Goal: Task Accomplishment & Management: Manage account settings

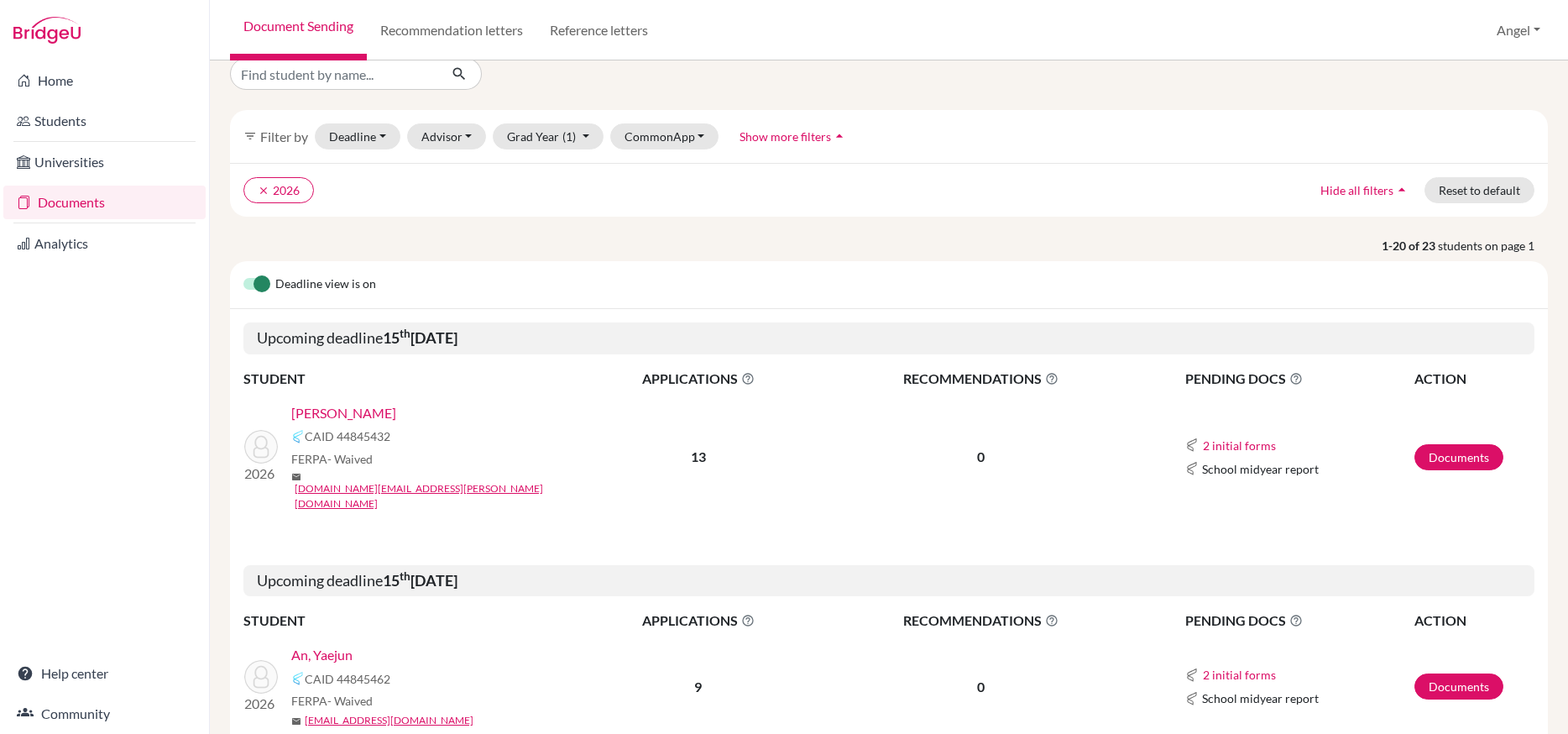
scroll to position [25, 0]
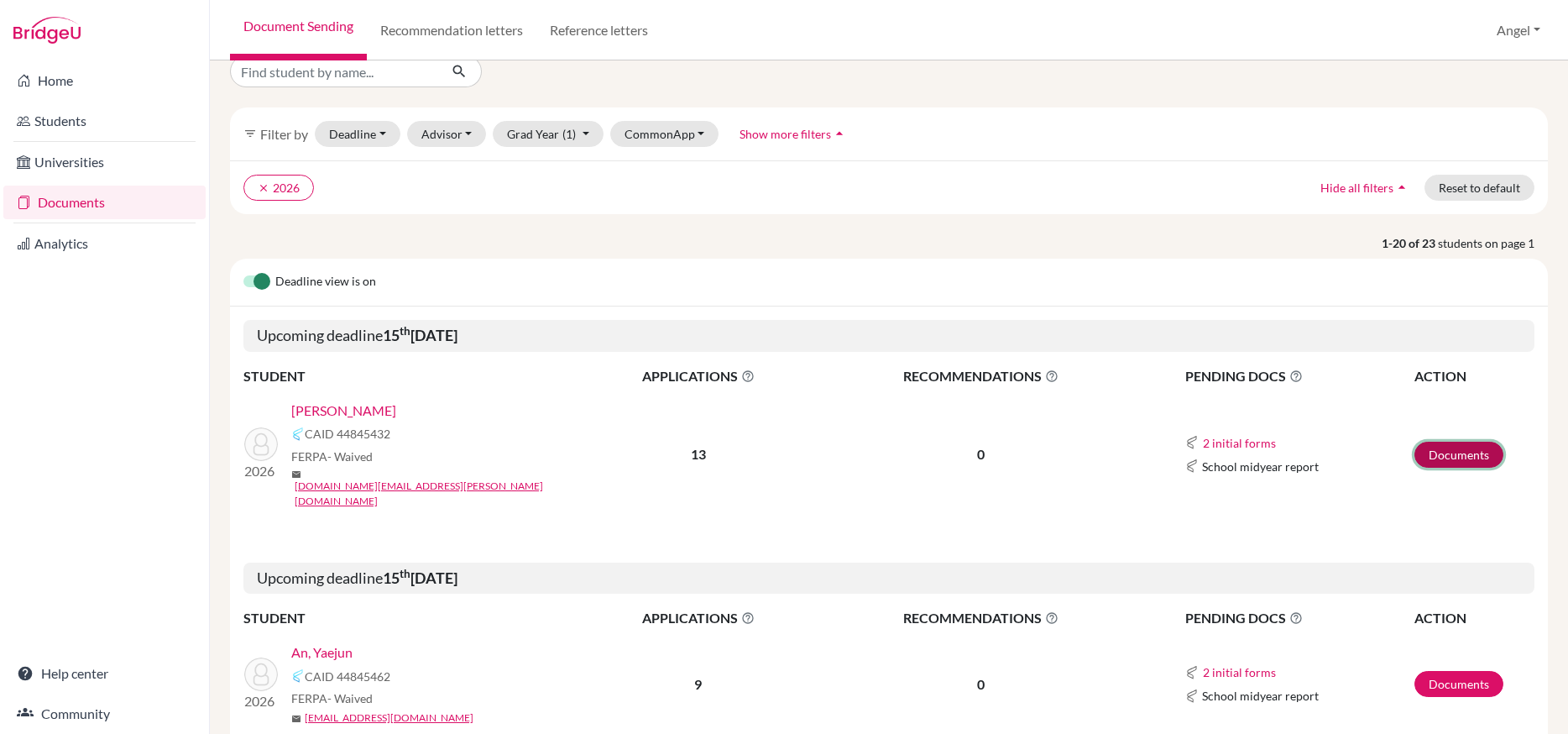
click at [1425, 442] on link "Documents" at bounding box center [1459, 455] width 89 height 26
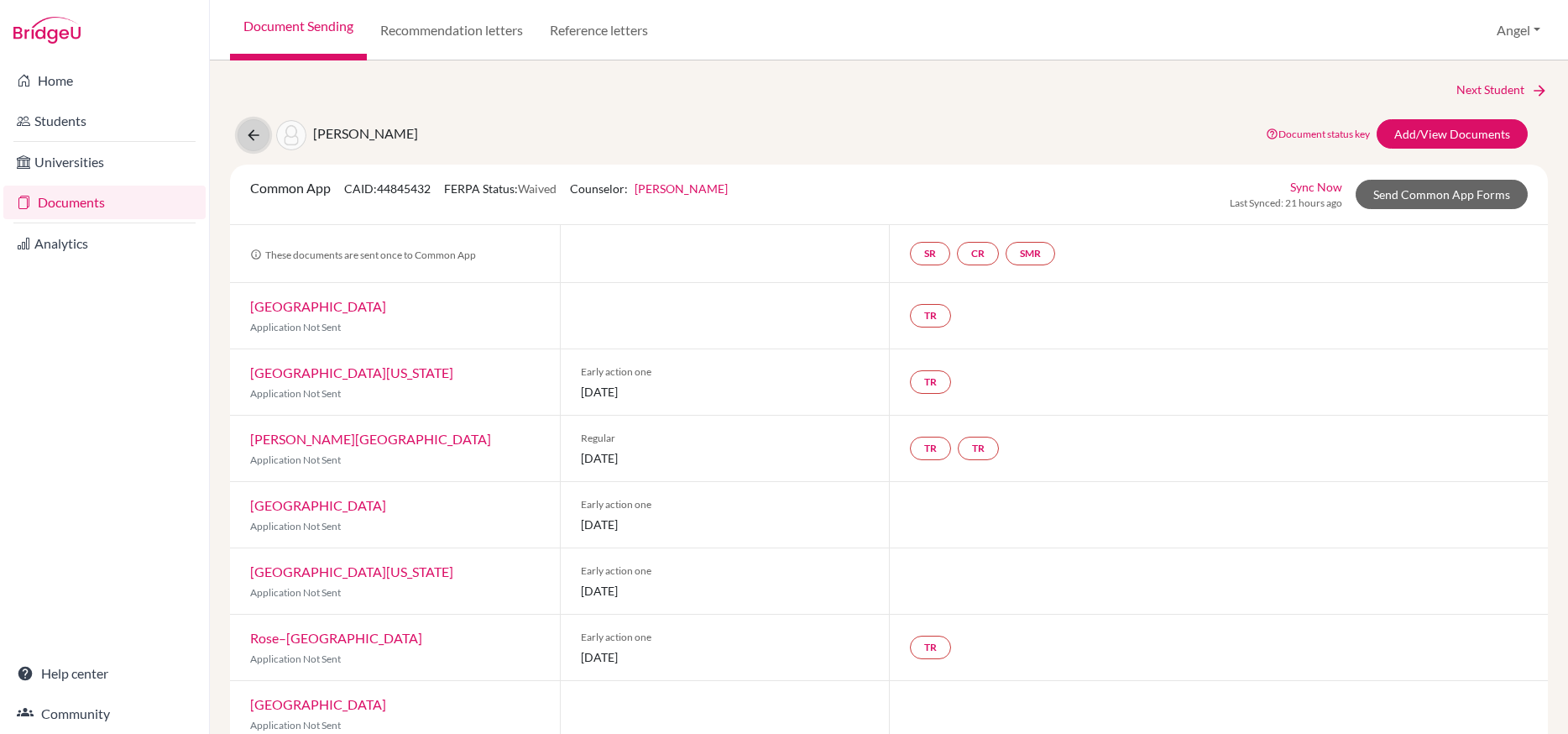
click at [258, 138] on icon at bounding box center [254, 135] width 16 height 16
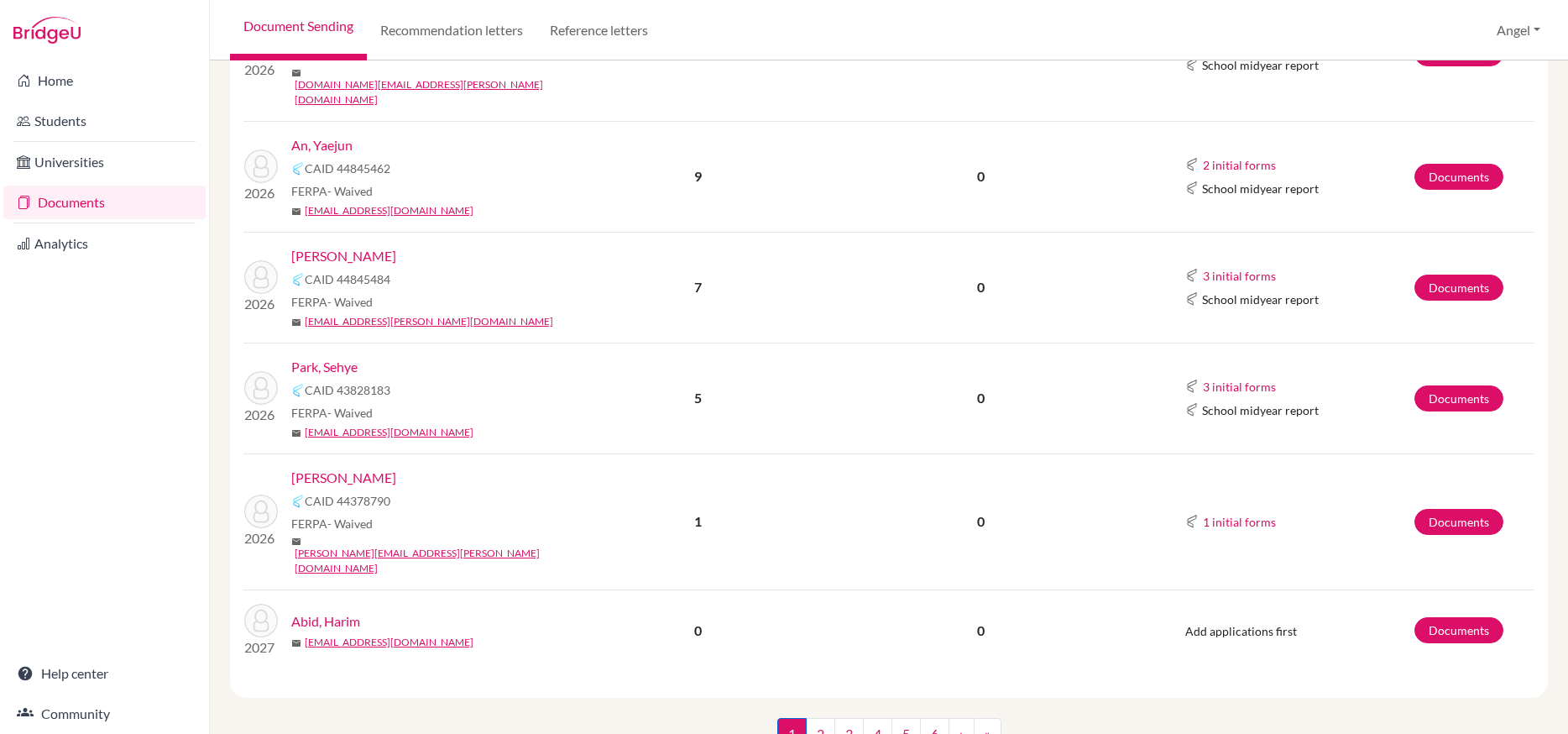
scroll to position [392, 0]
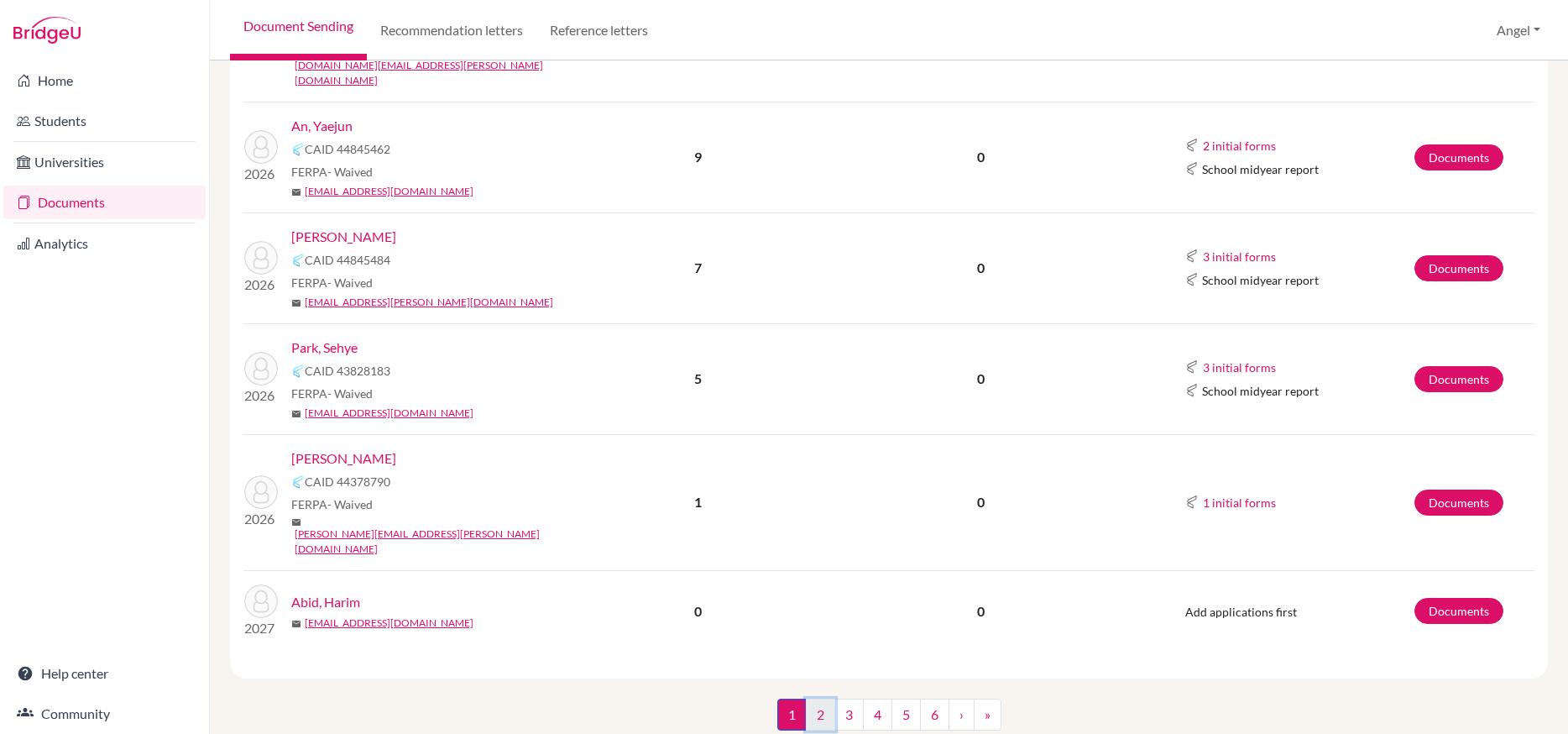
click at [807, 699] on link "2" at bounding box center [821, 714] width 29 height 32
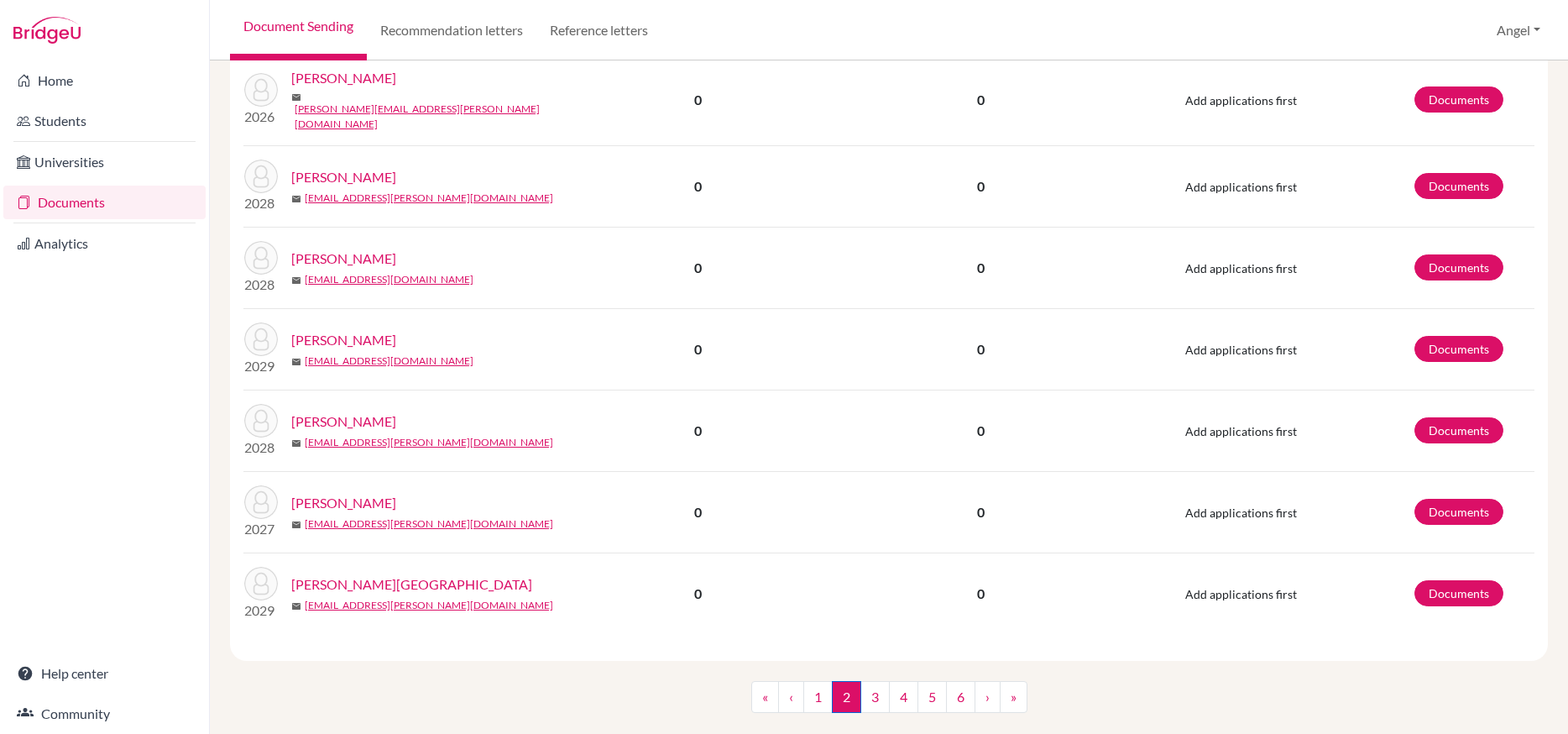
scroll to position [1386, 0]
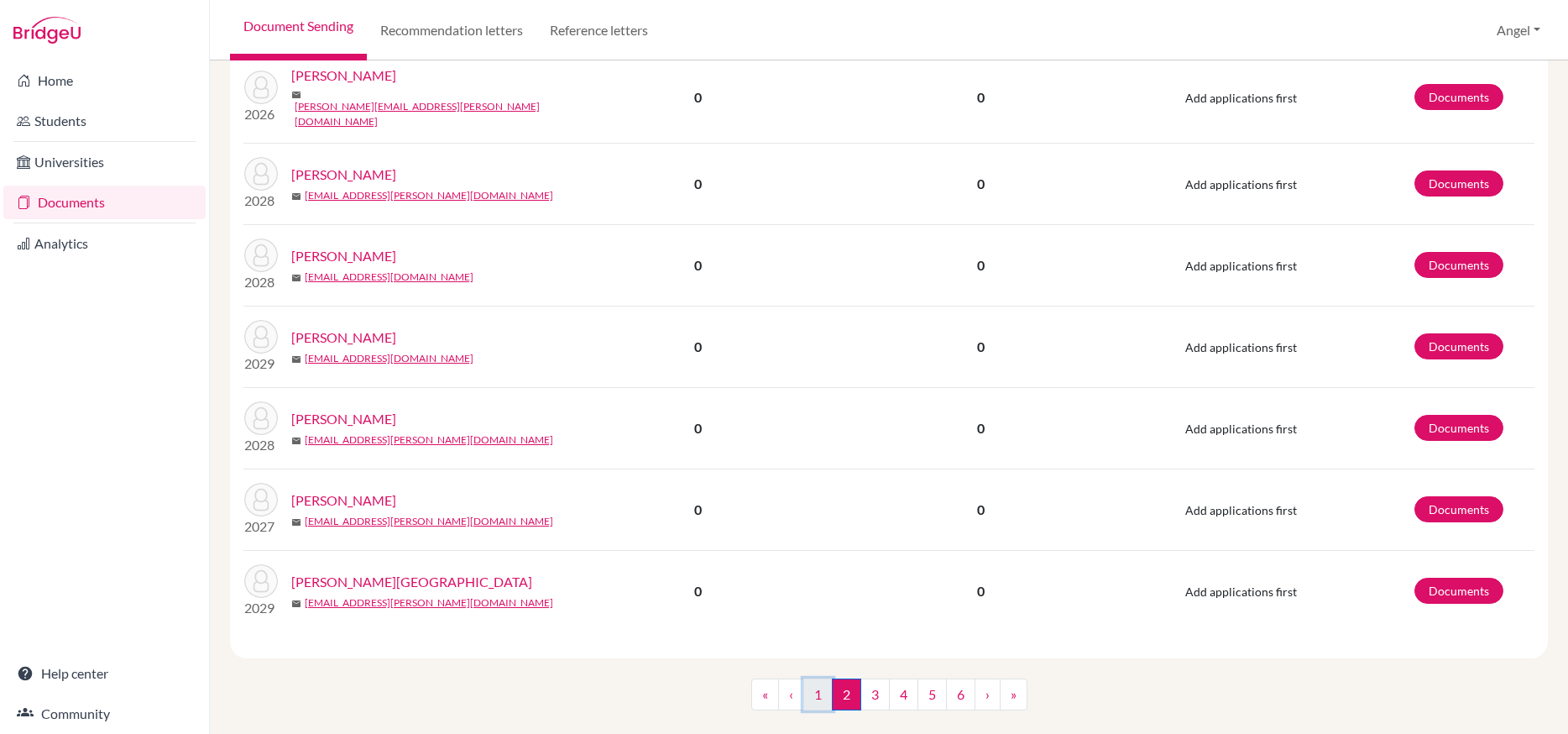
click at [805, 679] on link "1" at bounding box center [818, 694] width 29 height 32
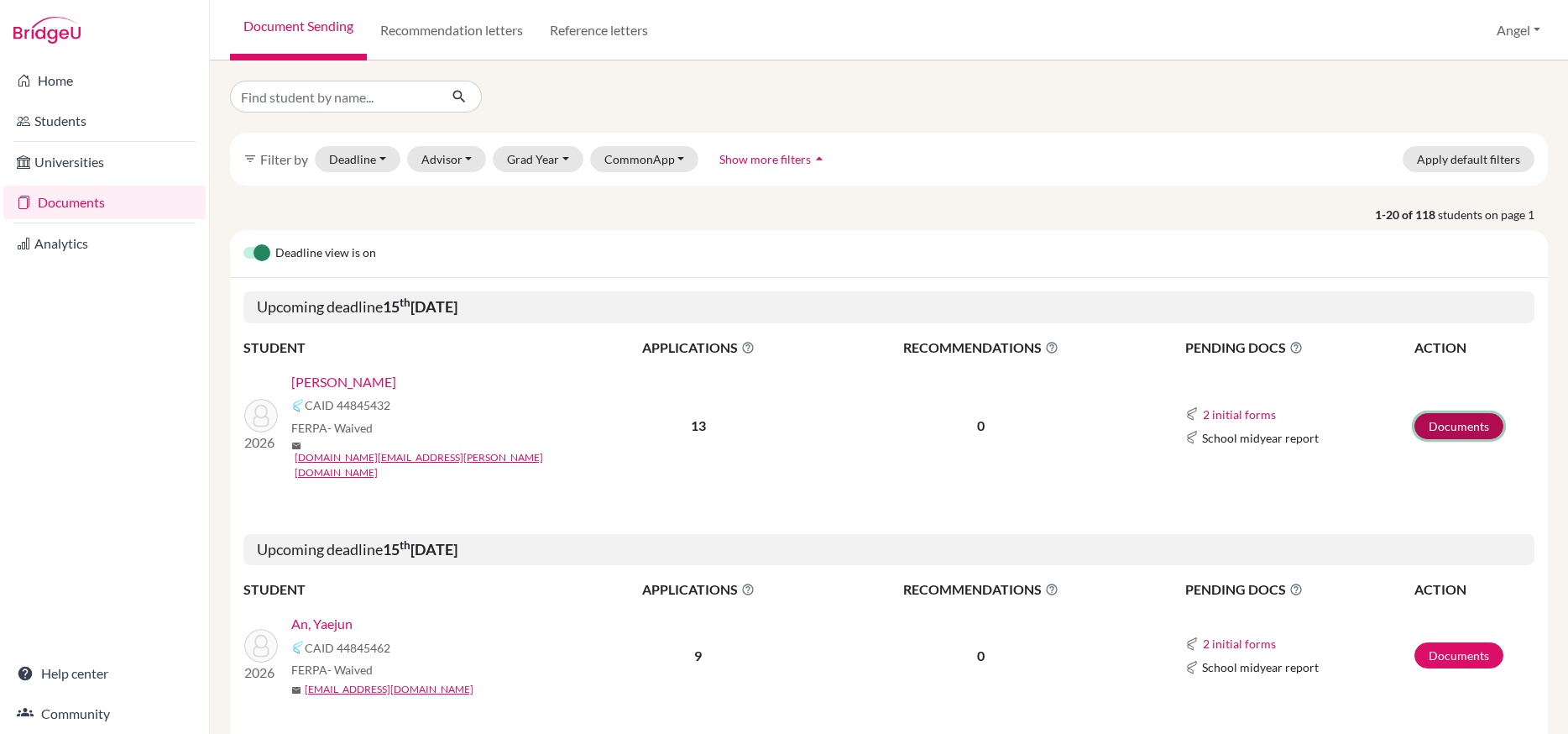
click at [1443, 416] on link "Documents" at bounding box center [1459, 426] width 89 height 26
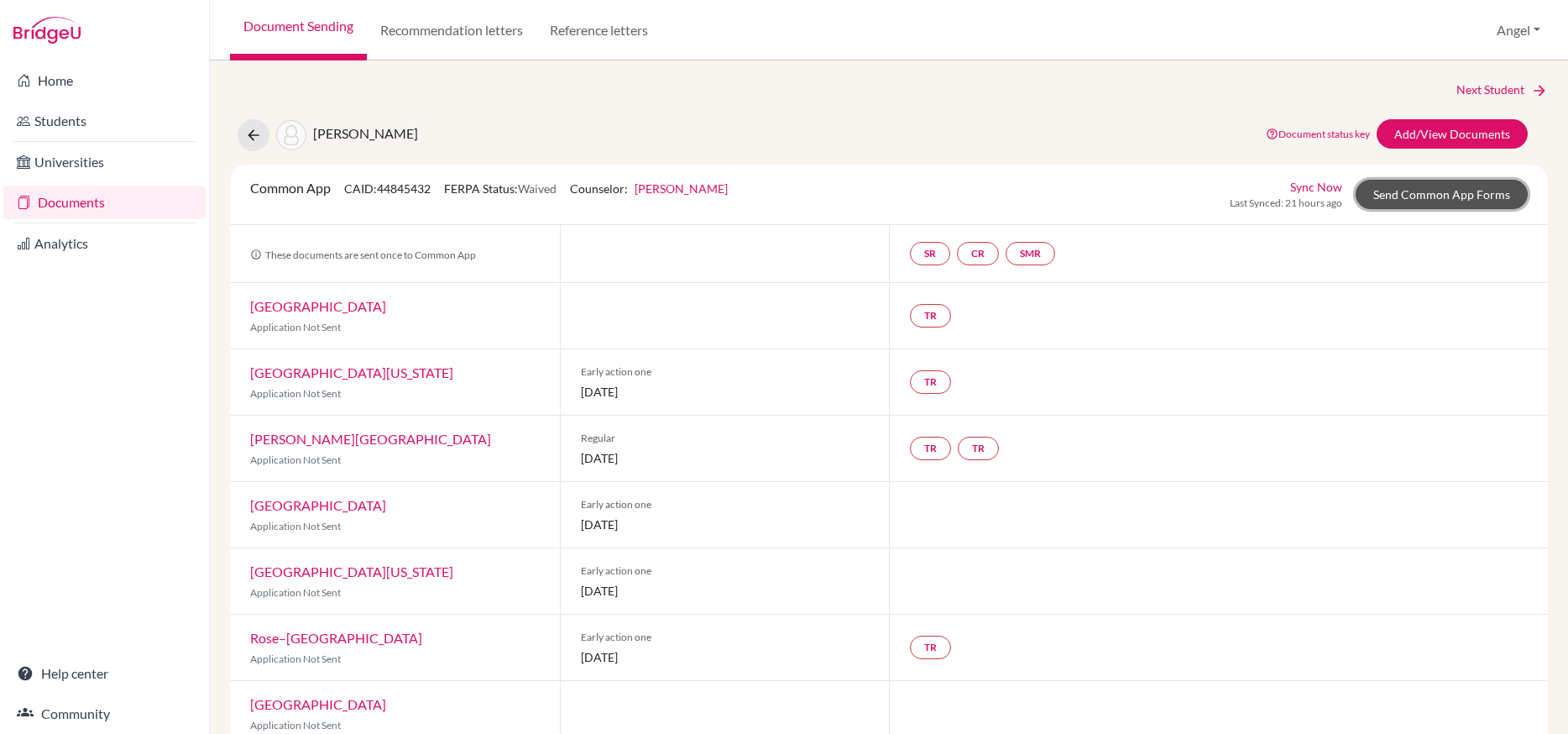
click at [1390, 203] on link "Send Common App Forms" at bounding box center [1441, 195] width 172 height 29
